Goal: Find specific page/section: Find specific page/section

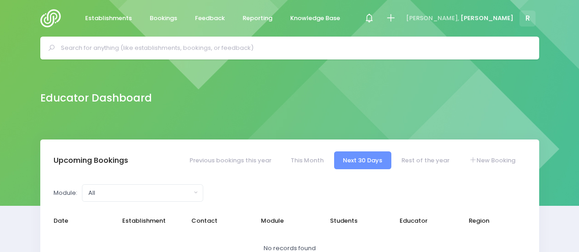
select select "5"
click at [117, 50] on input "text" at bounding box center [293, 48] width 465 height 14
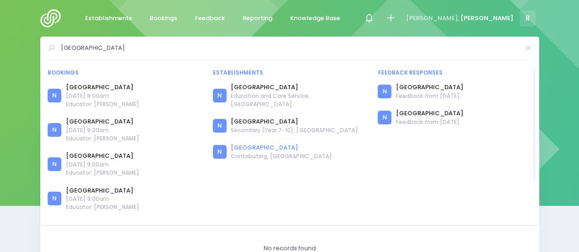
type input "mission heights"
click at [274, 143] on link "[GEOGRAPHIC_DATA]" at bounding box center [281, 147] width 101 height 9
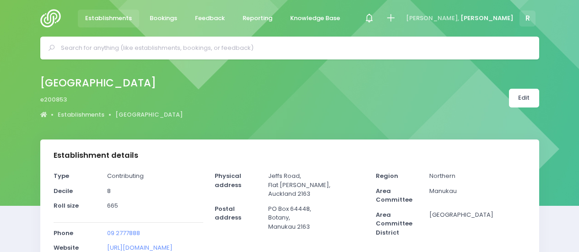
select select "5"
